Goal: Task Accomplishment & Management: Use online tool/utility

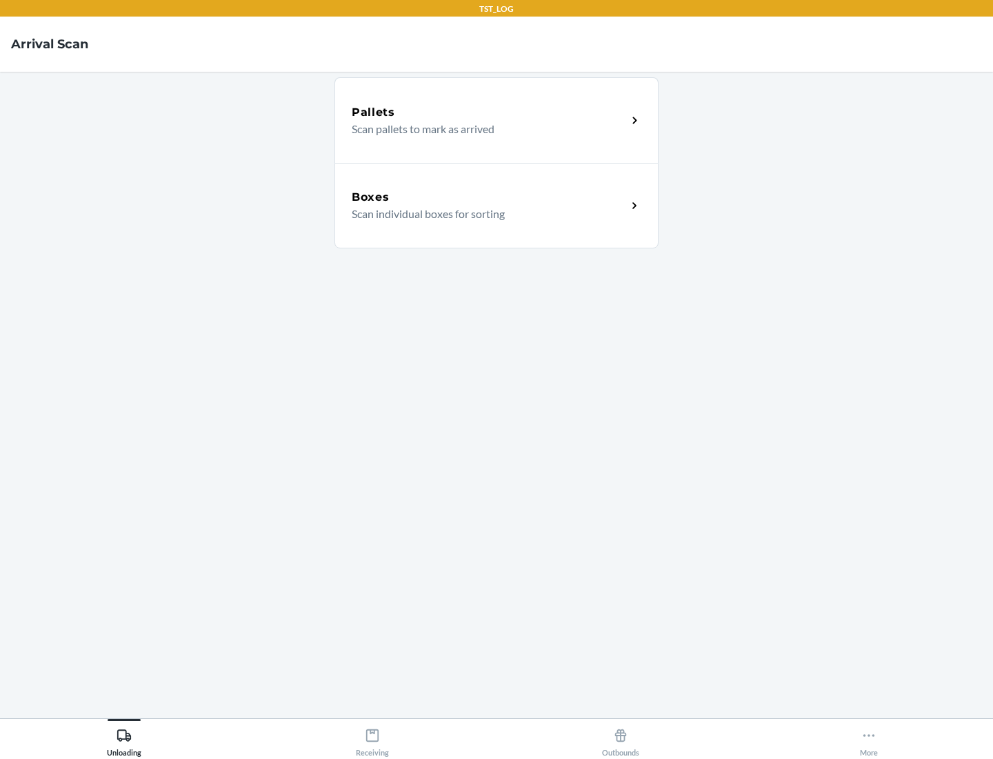
click at [489, 197] on div "Boxes" at bounding box center [489, 197] width 275 height 17
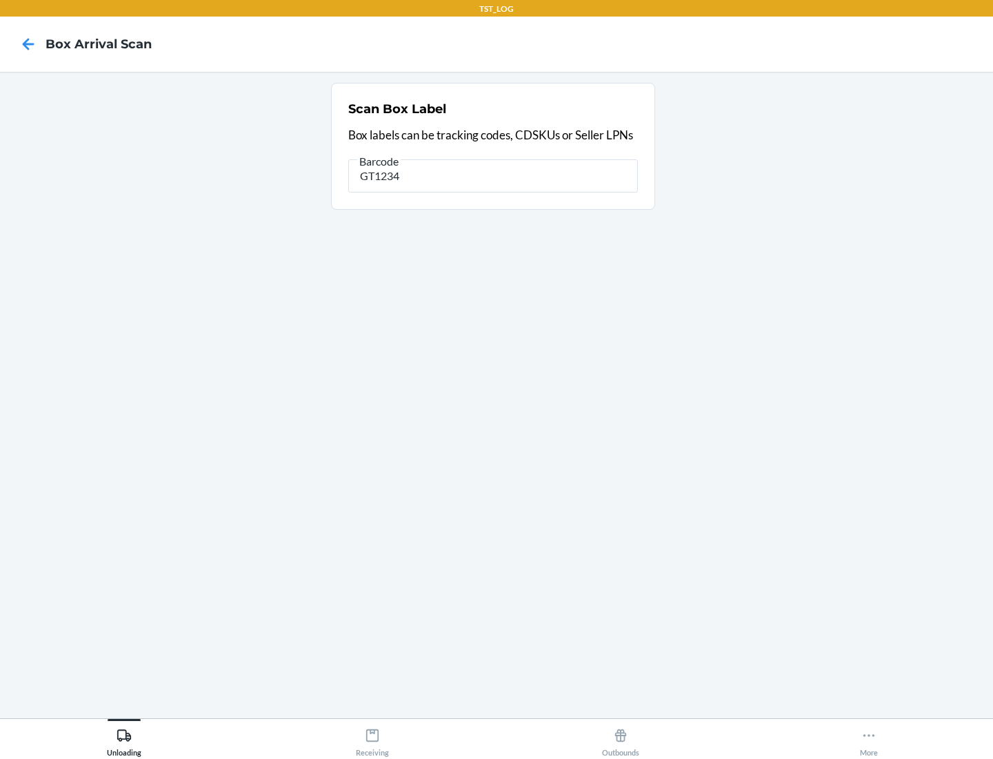
type input "GT1234"
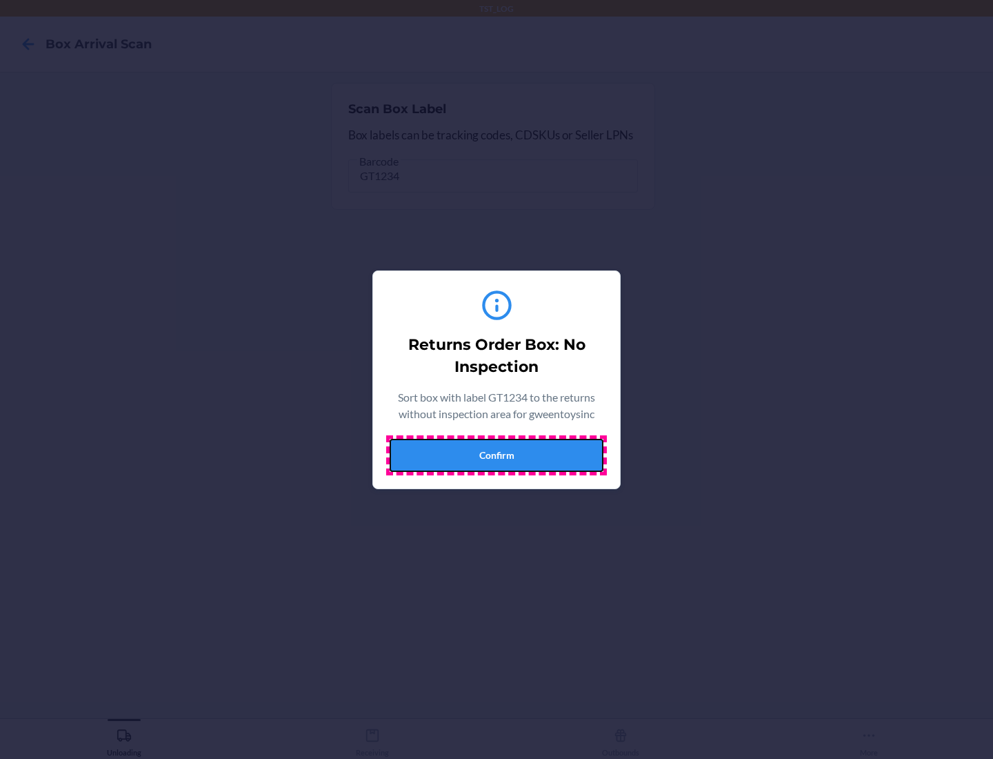
click at [496, 454] on button "Confirm" at bounding box center [497, 455] width 214 height 33
